Goal: Book appointment/travel/reservation

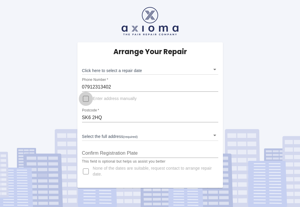
click at [86, 98] on input "Enter address manually" at bounding box center [86, 99] width 14 height 14
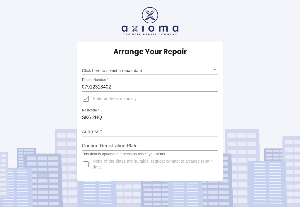
click at [84, 95] on input "Enter address manually" at bounding box center [86, 99] width 14 height 14
checkbox input "false"
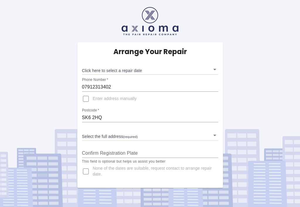
click at [95, 137] on body "Arrange Your Repair Click here to select a repair date ​ Phone Number   * 07912…" at bounding box center [150, 103] width 300 height 207
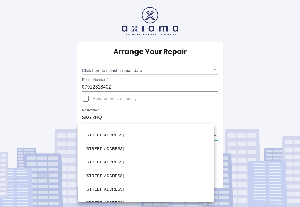
scroll to position [564, 0]
click at [90, 175] on li "80 Redhill Drive Bredbury, Stockport Cheshire" at bounding box center [146, 174] width 133 height 13
type input "80 Redhill Drive Bredbury, Stockport Cheshire"
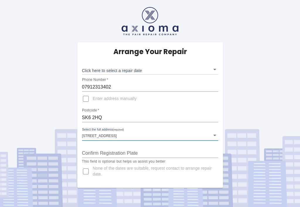
click at [120, 151] on input "Confirm Registration Plate" at bounding box center [150, 152] width 136 height 9
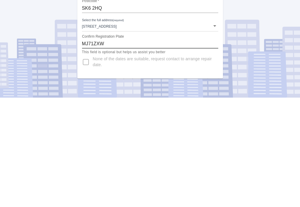
type input "MJ71ZXW"
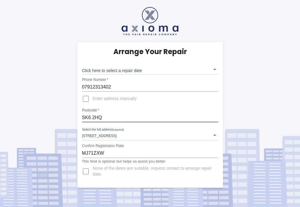
click at [218, 69] on body "Arrange Your Repair Click here to select a repair date ​ Phone Number   * 07912…" at bounding box center [150, 103] width 300 height 207
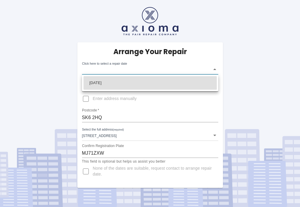
click at [139, 83] on li "Mon Sep 08 2025" at bounding box center [150, 82] width 133 height 13
type input "2025-09-08T00:00:00.000Z"
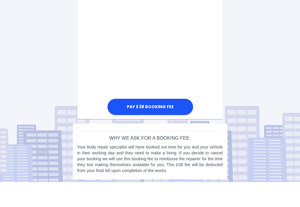
scroll to position [373, 0]
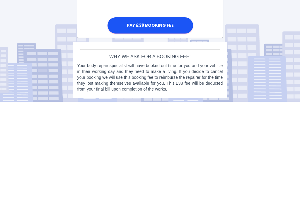
click at [160, 122] on button "Pay £38 Booking Fee" at bounding box center [151, 130] width 86 height 16
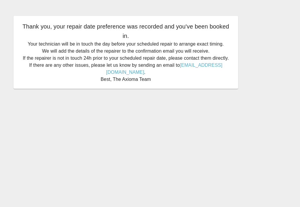
click at [48, 94] on main "Thank you, your repair date preference was recorded and you've been booked in. …" at bounding box center [150, 103] width 300 height 207
